Goal: Task Accomplishment & Management: Manage account settings

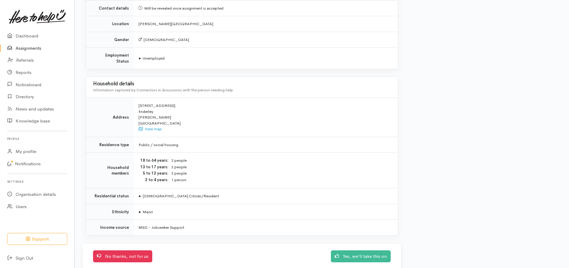
scroll to position [469, 0]
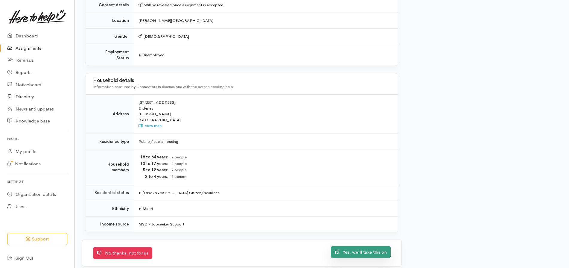
click at [358, 248] on link "Yes, we'll take this on" at bounding box center [361, 252] width 60 height 12
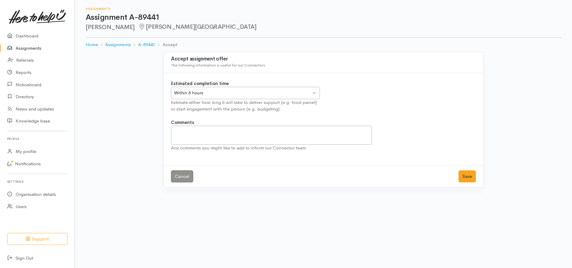
click at [313, 93] on div "Within 8 hours Within 8 hours" at bounding box center [245, 93] width 149 height 12
click at [466, 176] on button "Save" at bounding box center [466, 176] width 17 height 12
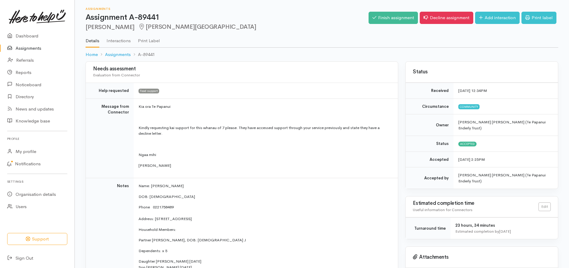
scroll to position [234, 0]
